Goal: Information Seeking & Learning: Compare options

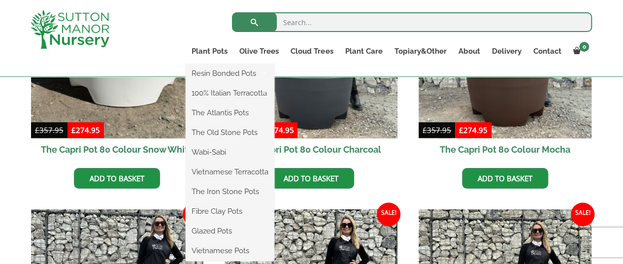
scroll to position [295, 0]
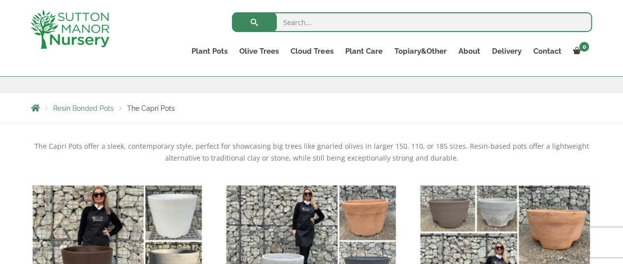
scroll to position [145, 0]
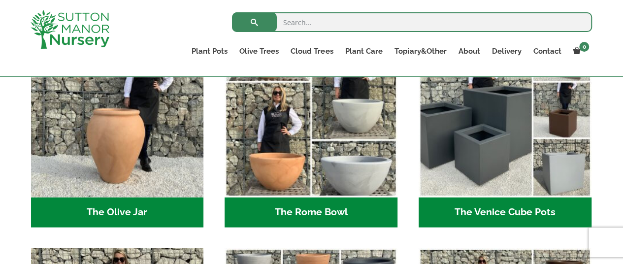
scroll to position [1034, 0]
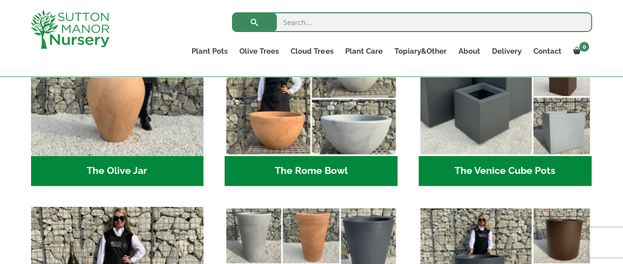
click at [324, 174] on h2 "The Rome Bowl (3)" at bounding box center [311, 171] width 173 height 31
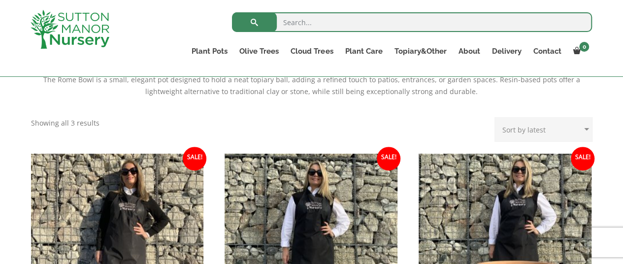
scroll to position [148, 0]
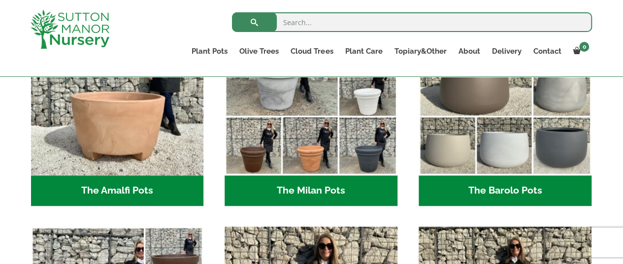
scroll to position [345, 0]
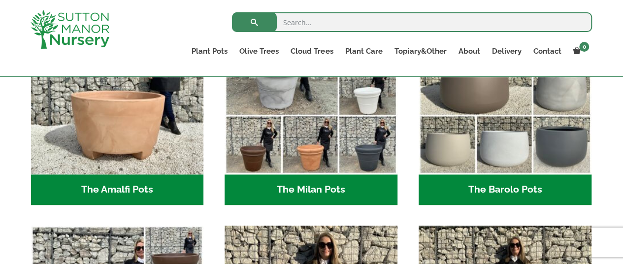
click at [141, 189] on h2 "The Amalfi Pots (3)" at bounding box center [117, 189] width 173 height 31
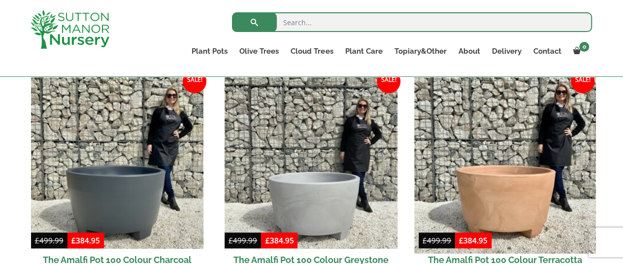
scroll to position [345, 0]
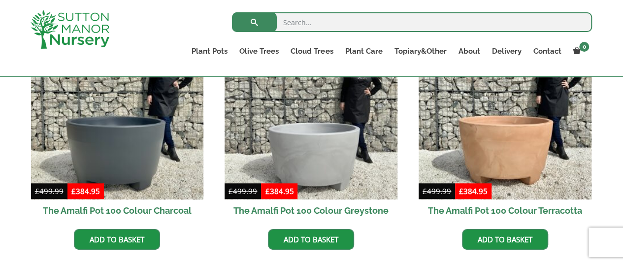
click at [173, 208] on h2 "The Amalfi Pot 100 Colour Charcoal" at bounding box center [117, 210] width 173 height 22
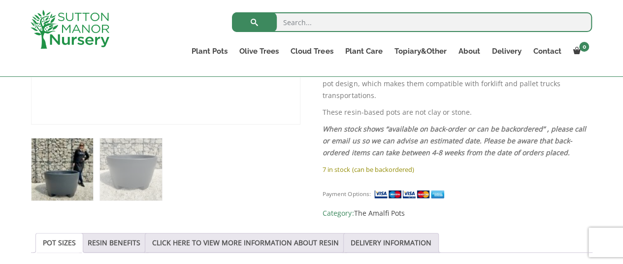
scroll to position [371, 0]
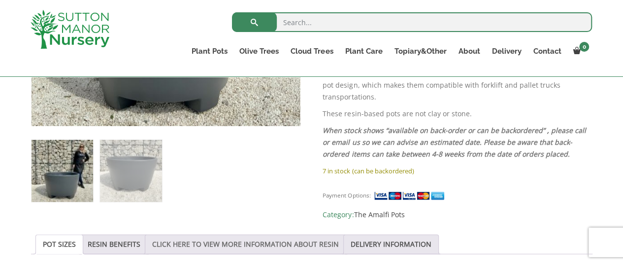
click at [297, 244] on link "CLICK HERE TO VIEW MORE INFORMATION ABOUT RESIN" at bounding box center [245, 244] width 187 height 19
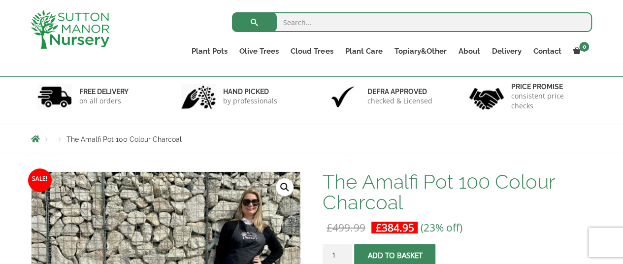
scroll to position [26, 0]
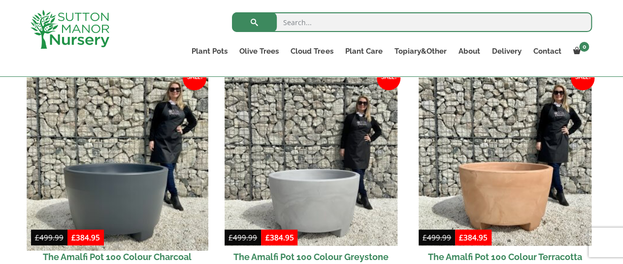
scroll to position [294, 0]
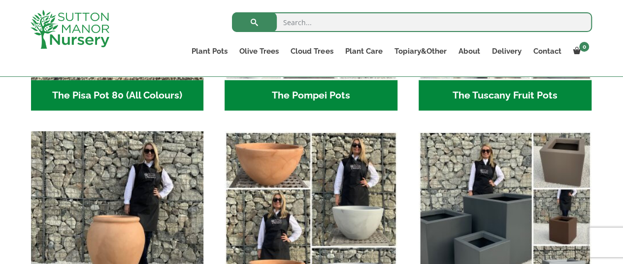
scroll to position [640, 0]
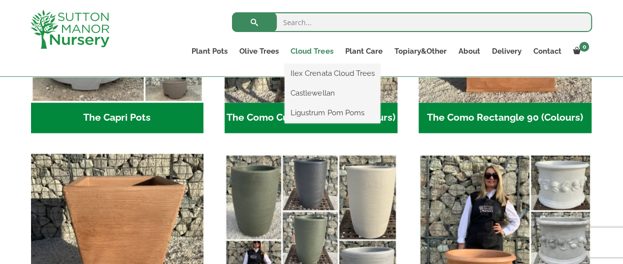
click at [315, 51] on link "Cloud Trees" at bounding box center [312, 51] width 54 height 14
click at [334, 79] on link "Ilex Crenata Cloud Trees" at bounding box center [333, 73] width 96 height 15
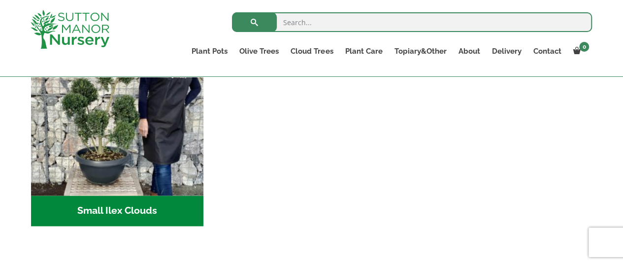
scroll to position [345, 0]
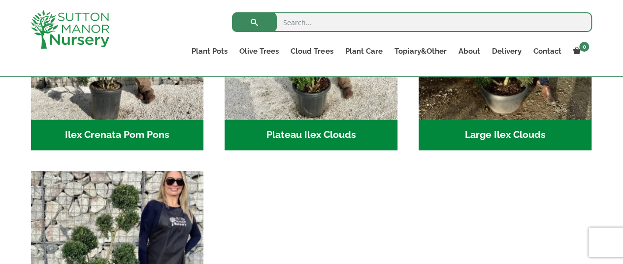
click at [474, 135] on h2 "Large Ilex Clouds (36)" at bounding box center [505, 135] width 173 height 31
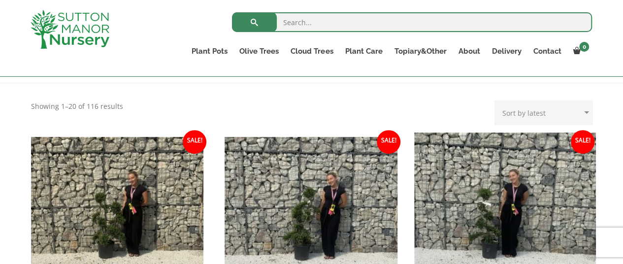
scroll to position [98, 0]
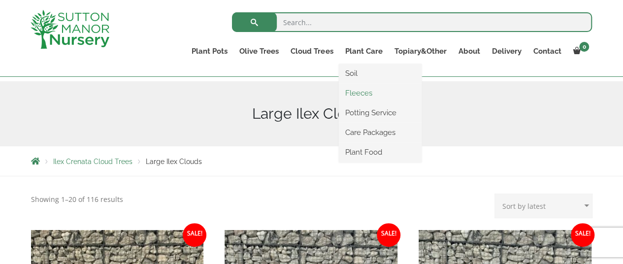
click at [370, 93] on link "Fleeces" at bounding box center [380, 93] width 83 height 15
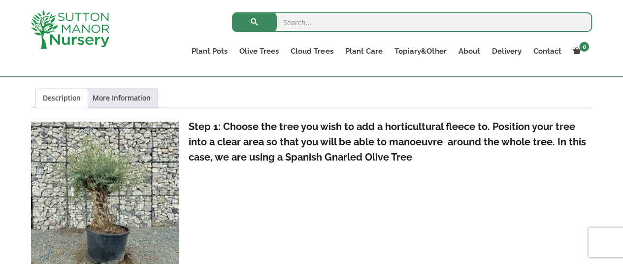
scroll to position [345, 0]
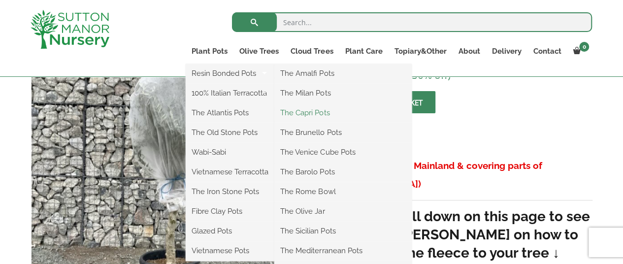
click at [324, 113] on link "The Capri Pots" at bounding box center [342, 112] width 137 height 15
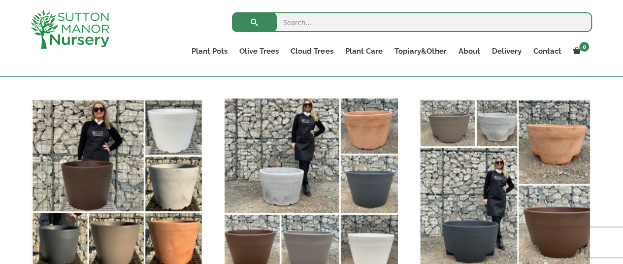
scroll to position [295, 0]
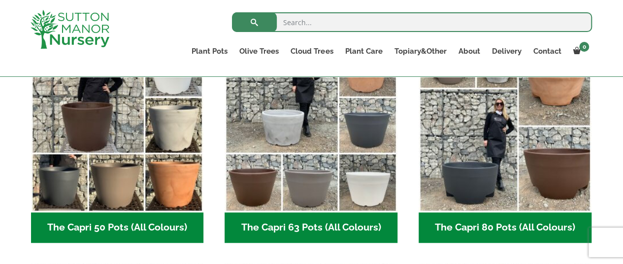
click at [483, 226] on h2 "The Capri 80 Pots (All Colours) (6)" at bounding box center [505, 227] width 173 height 31
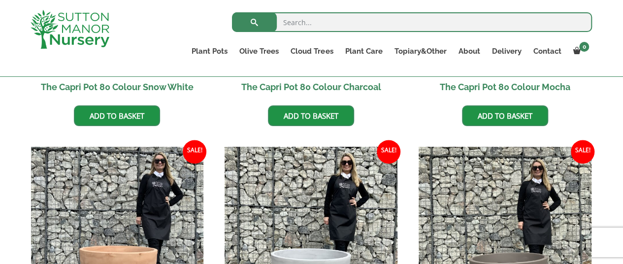
scroll to position [345, 0]
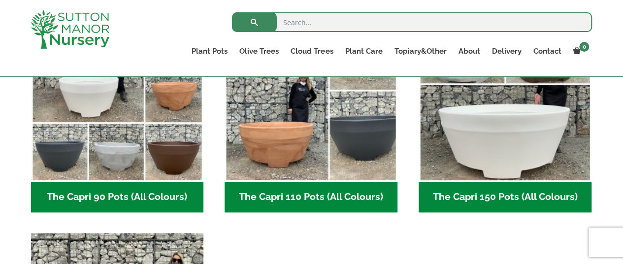
scroll to position [540, 0]
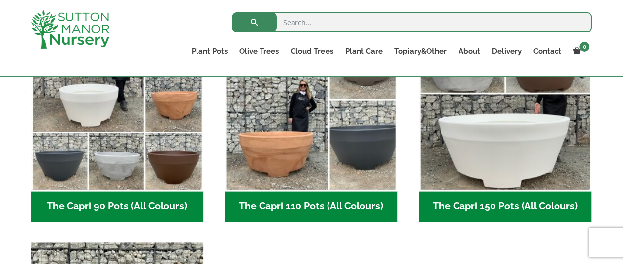
click at [353, 207] on h2 "The Capri 110 Pots (All Colours) (5)" at bounding box center [311, 206] width 173 height 31
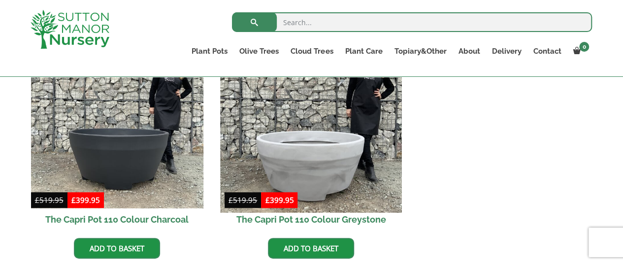
scroll to position [591, 0]
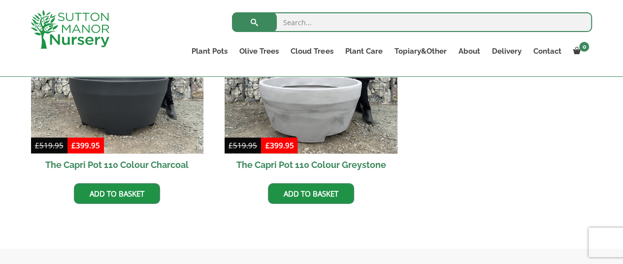
click at [167, 165] on h2 "The Capri Pot 110 Colour Charcoal" at bounding box center [117, 165] width 173 height 22
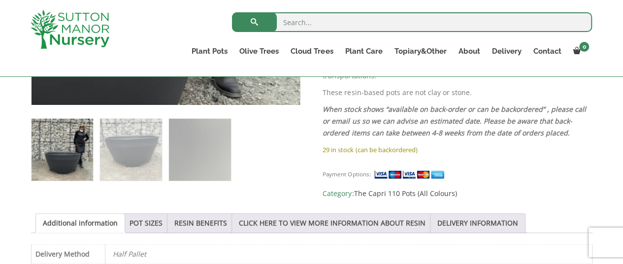
scroll to position [394, 0]
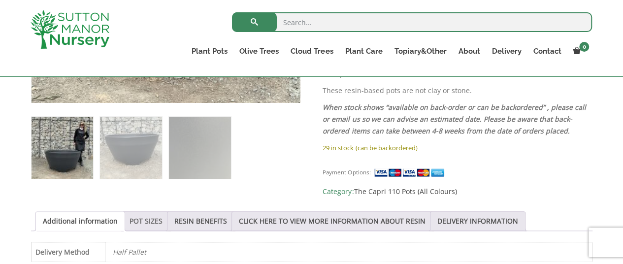
click at [145, 218] on link "POT SIZES" at bounding box center [146, 221] width 33 height 19
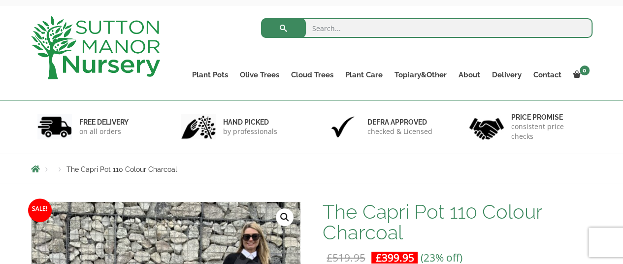
scroll to position [0, 0]
